Goal: Task Accomplishment & Management: Manage account settings

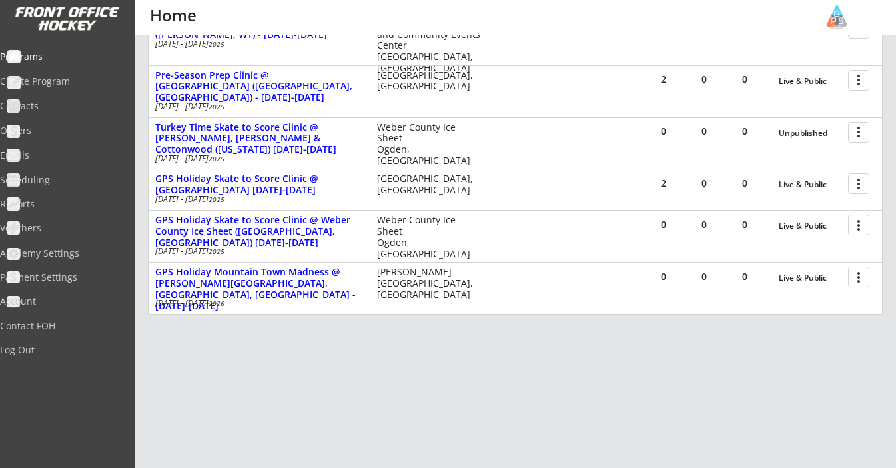
scroll to position [300, 0]
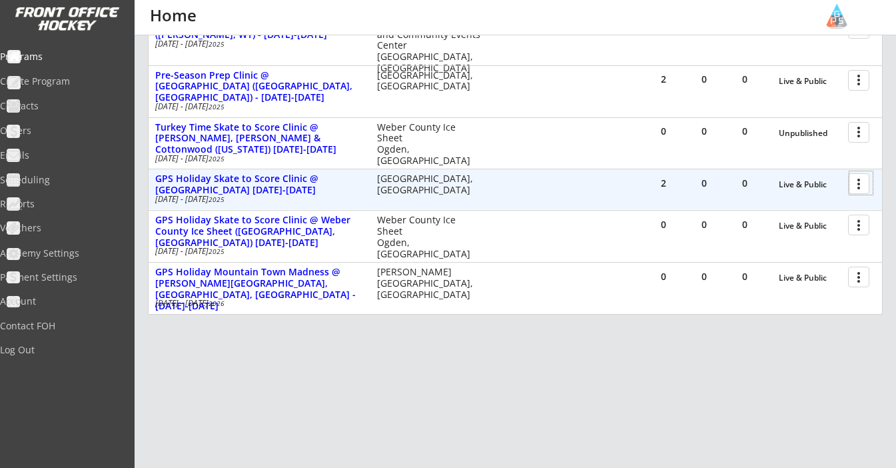
click at [857, 190] on div at bounding box center [860, 182] width 23 height 23
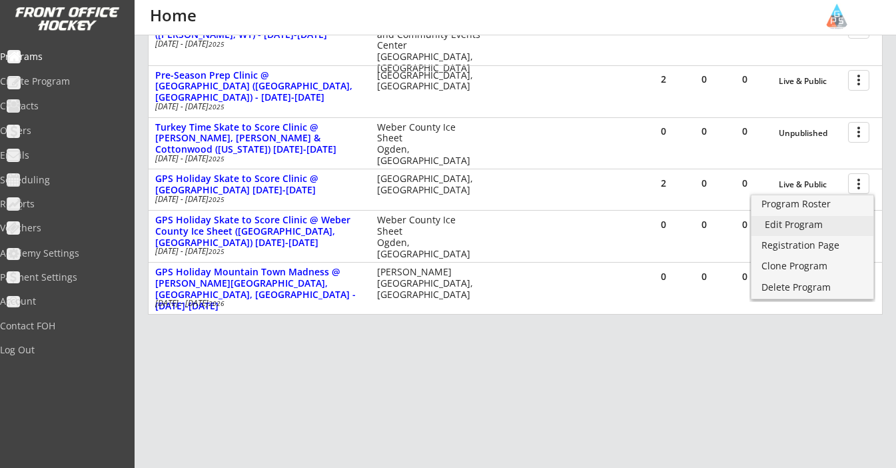
click at [813, 225] on div "Edit Program" at bounding box center [812, 224] width 95 height 9
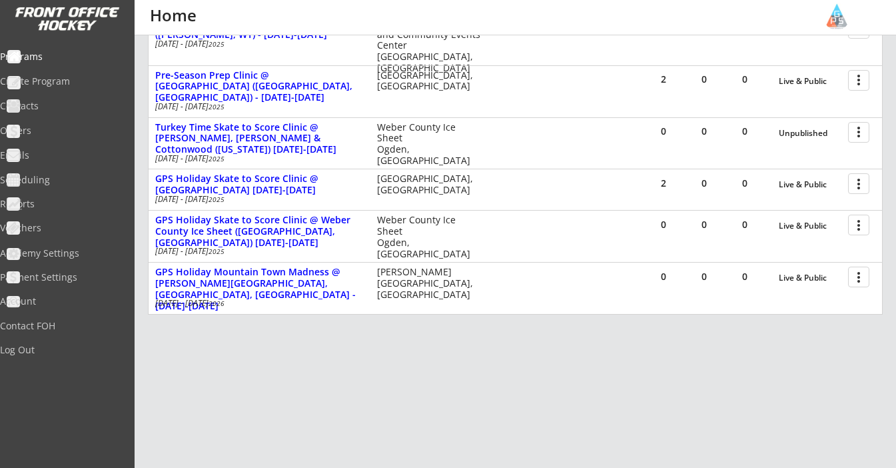
scroll to position [300, 0]
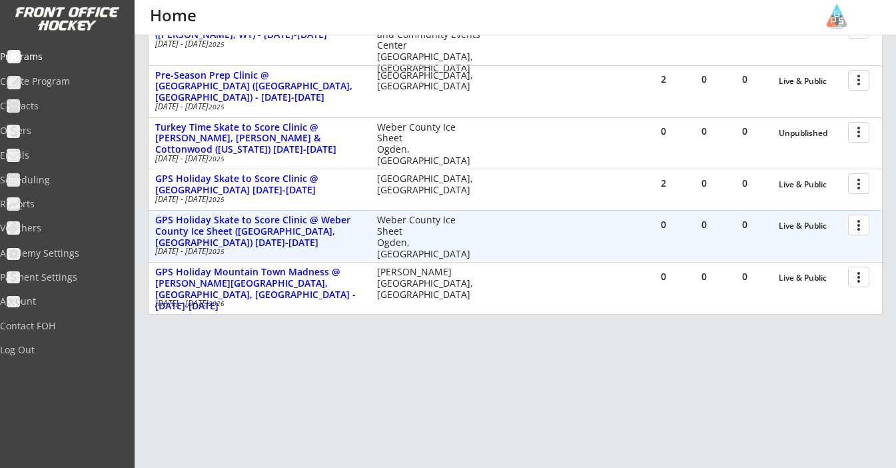
click at [859, 229] on div at bounding box center [860, 224] width 23 height 23
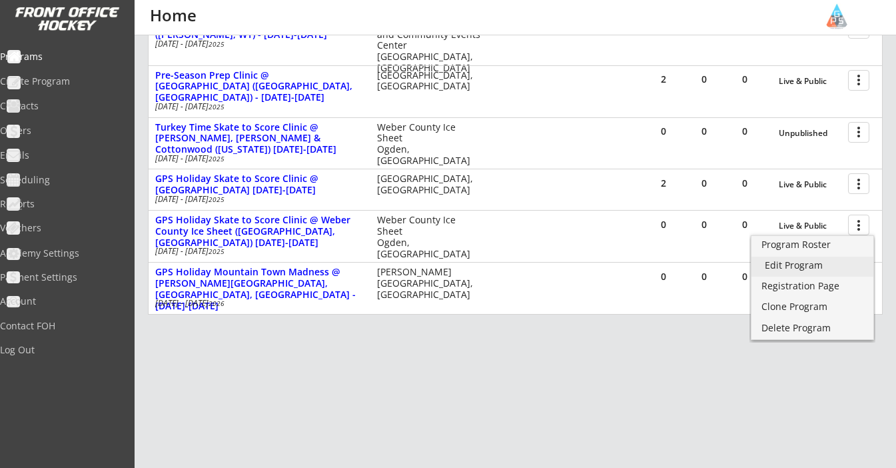
click at [809, 272] on link "Edit Program" at bounding box center [813, 266] width 122 height 20
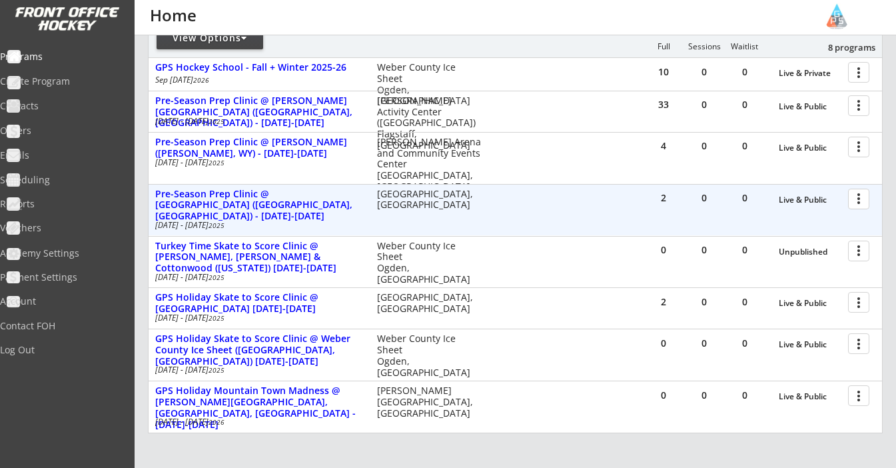
scroll to position [203, 0]
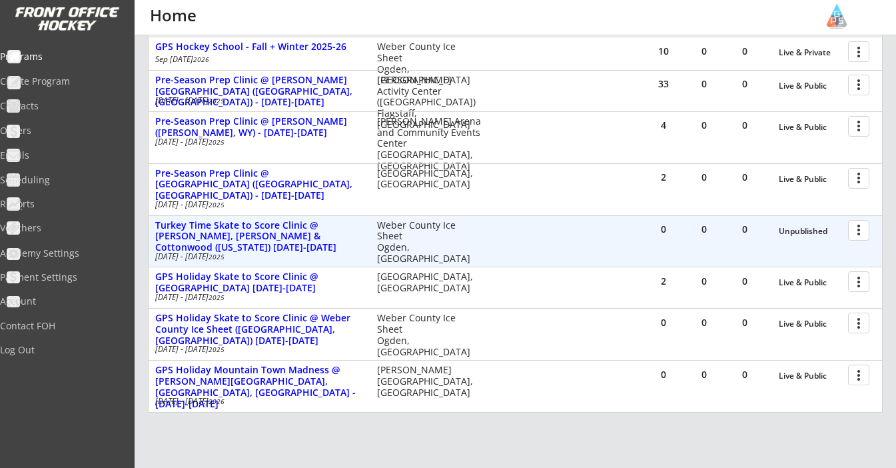
click at [861, 233] on div at bounding box center [860, 229] width 23 height 23
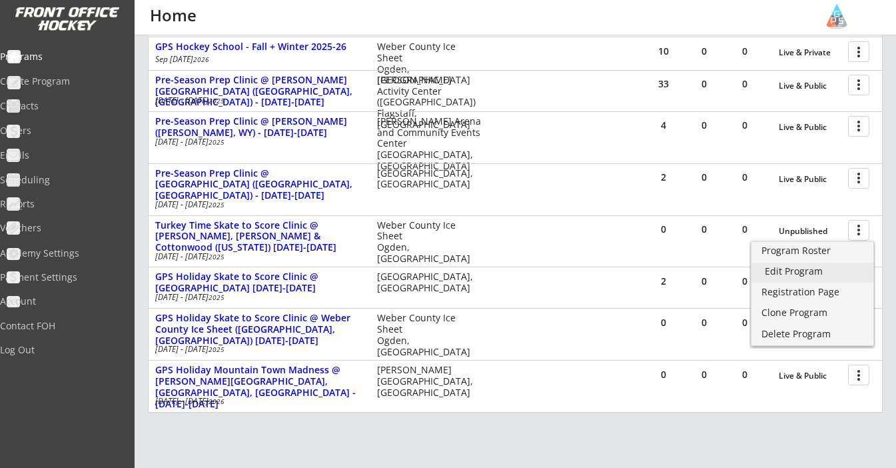
click at [799, 266] on div "Edit Program" at bounding box center [812, 270] width 95 height 9
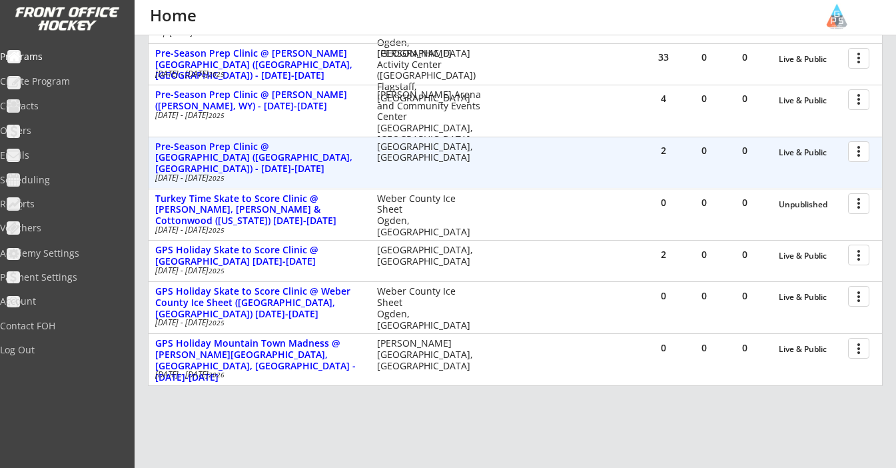
scroll to position [231, 0]
